Goal: Task Accomplishment & Management: Manage account settings

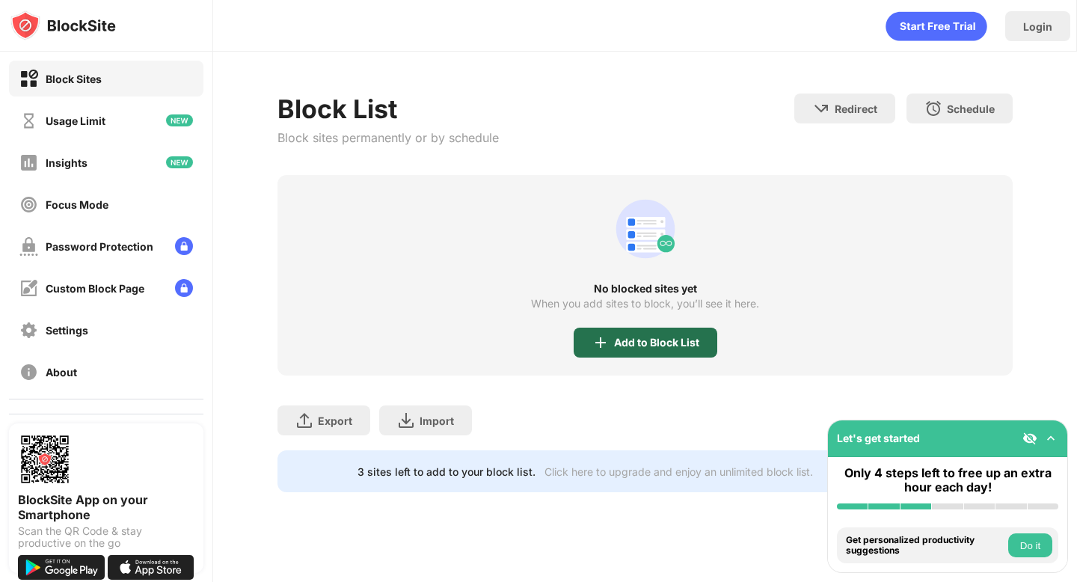
click at [593, 337] on img at bounding box center [601, 343] width 18 height 18
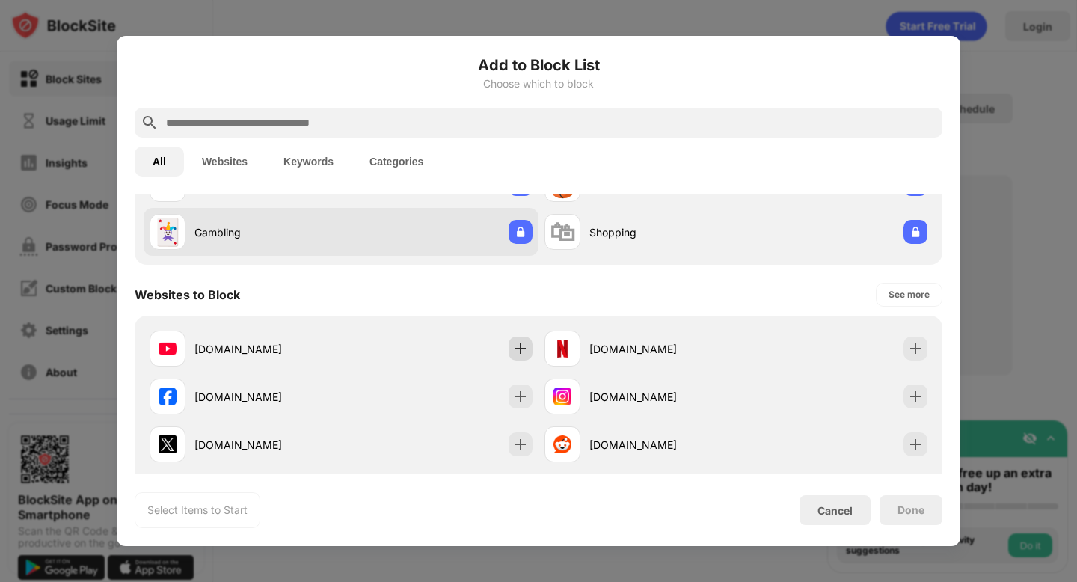
scroll to position [138, 0]
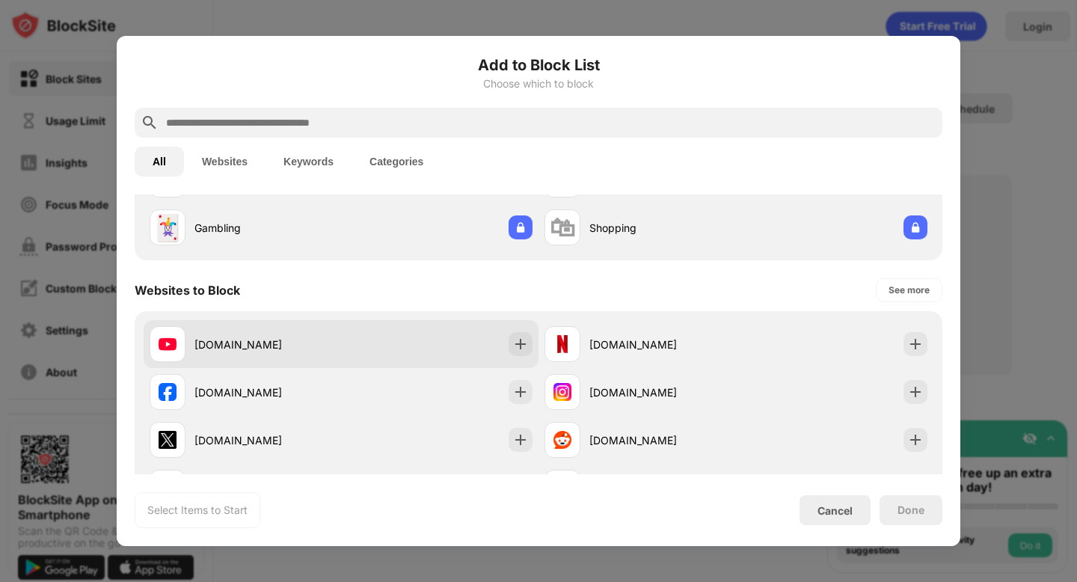
click at [531, 348] on div at bounding box center [521, 344] width 24 height 24
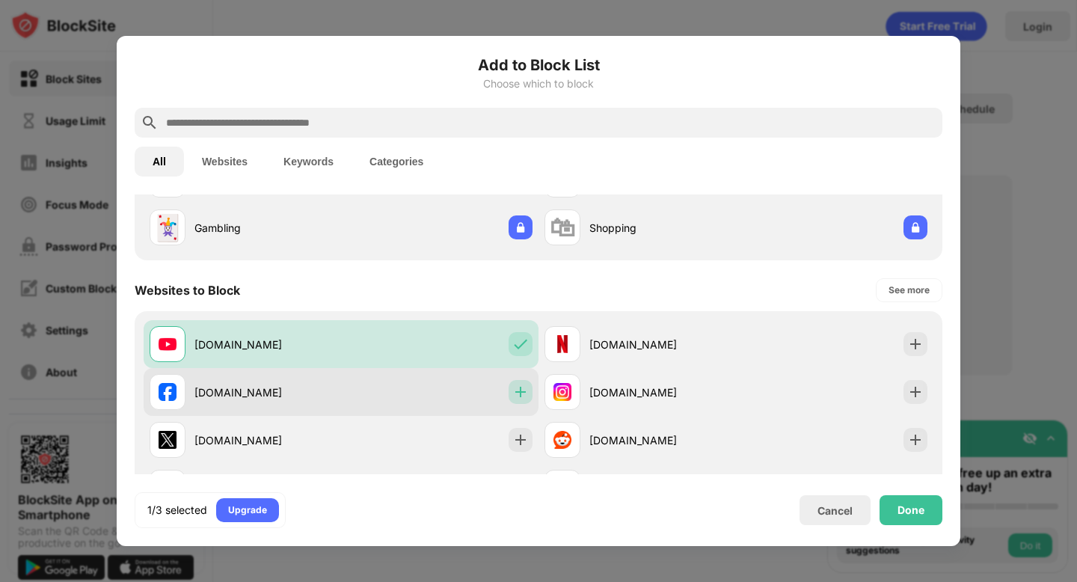
click at [530, 398] on div at bounding box center [521, 392] width 24 height 24
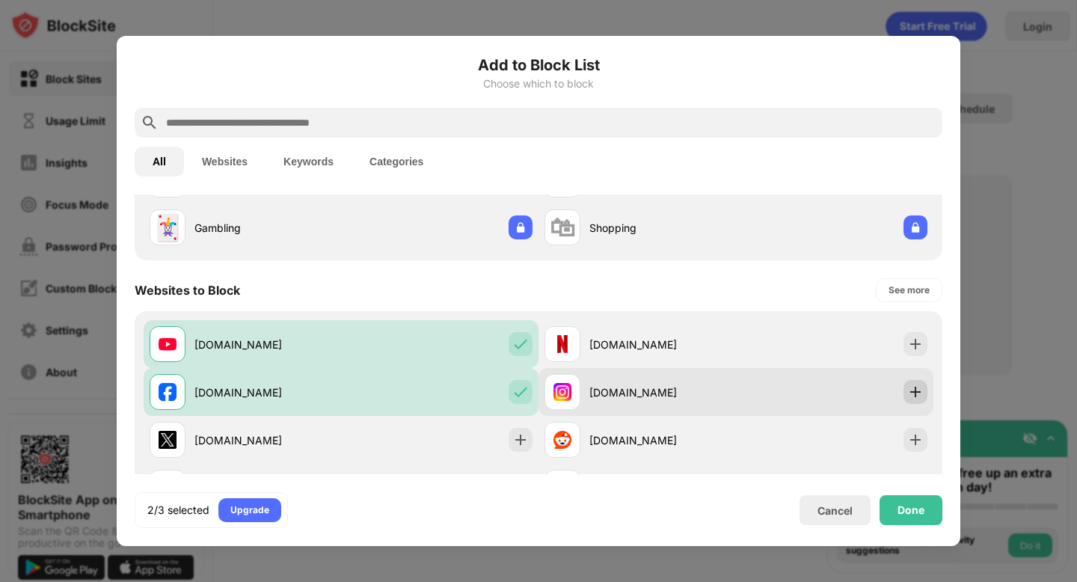
click at [923, 385] on div at bounding box center [916, 392] width 24 height 24
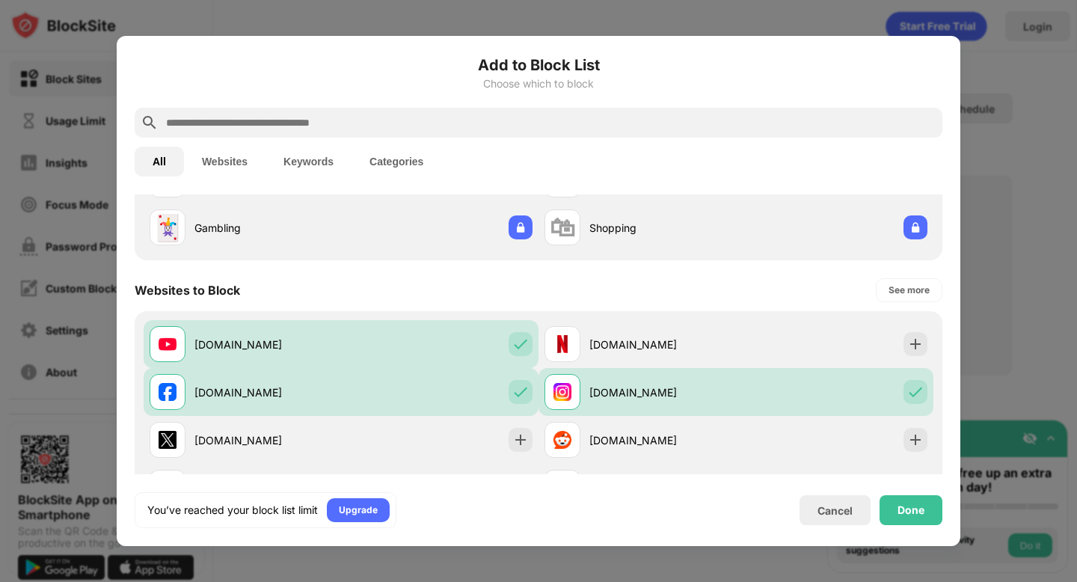
click at [877, 530] on div "Add to Block List Choose which to block All Websites Keywords Categories Catego…" at bounding box center [539, 291] width 844 height 510
click at [896, 516] on div "Done" at bounding box center [911, 510] width 63 height 30
